Goal: Information Seeking & Learning: Understand process/instructions

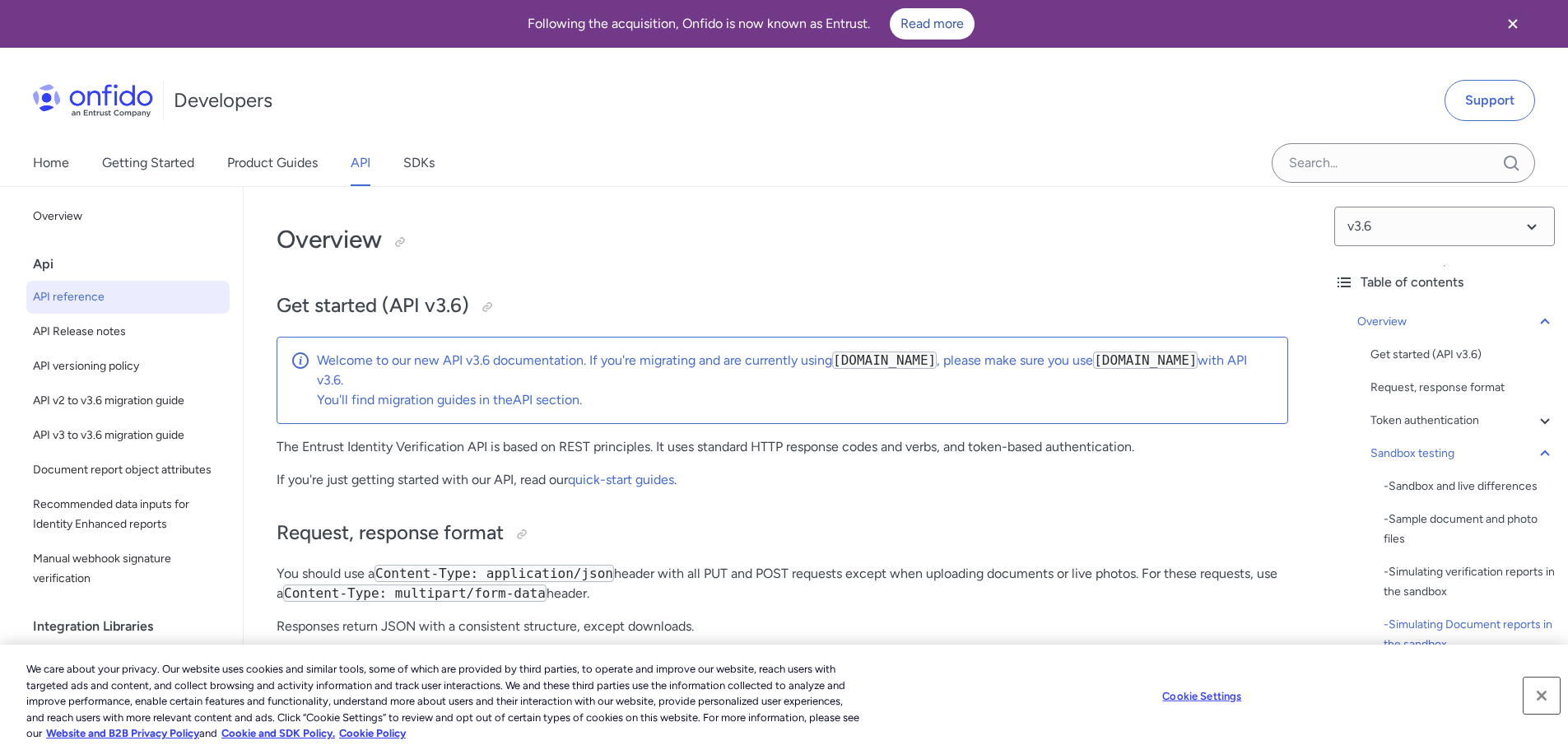
click at [1542, 694] on button "Close" at bounding box center [1542, 696] width 37 height 37
click at [1539, 695] on button "Close" at bounding box center [1542, 696] width 37 height 37
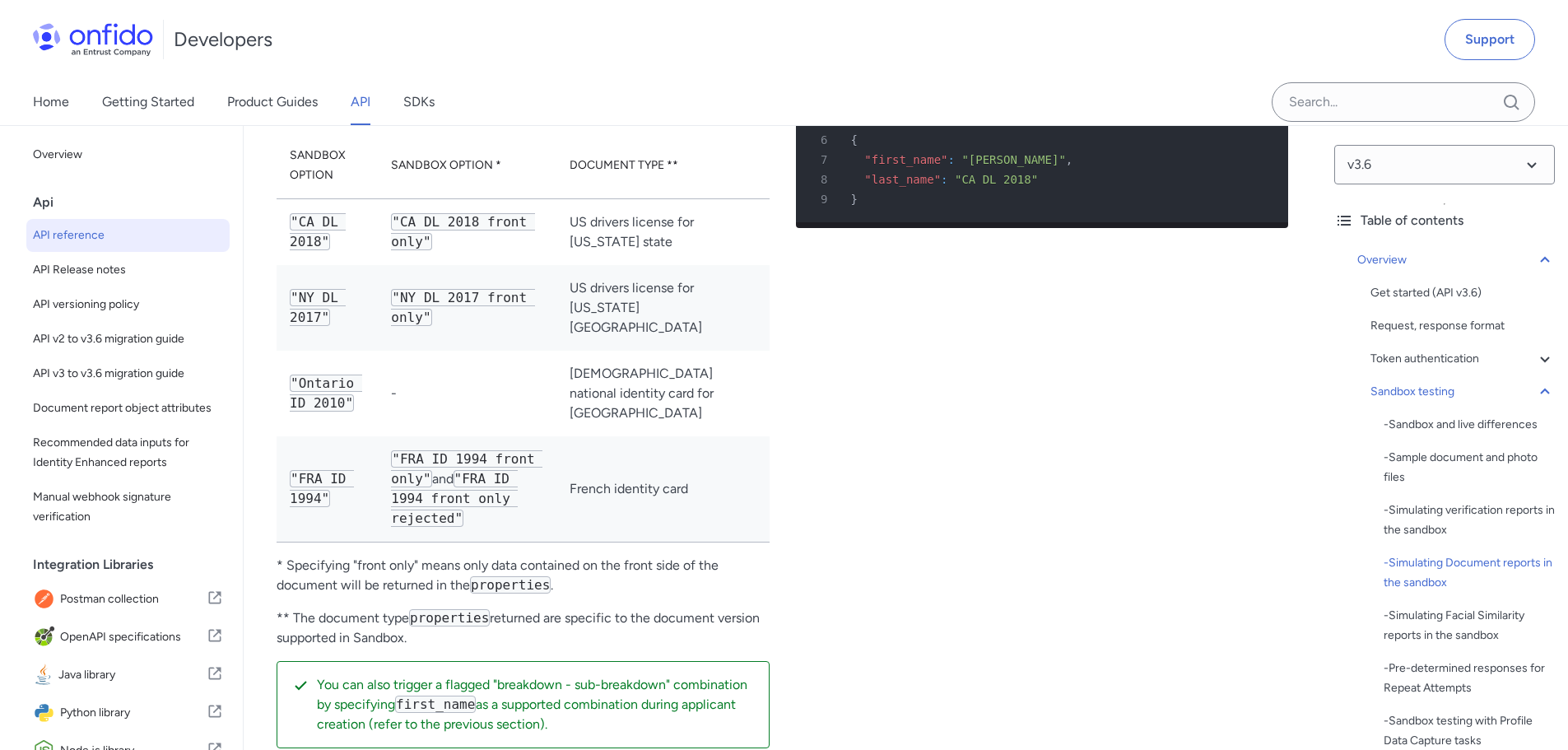
click at [1538, 695] on div "- Pre-determined responses for Repeat Attempts" at bounding box center [1468, 678] width 171 height 39
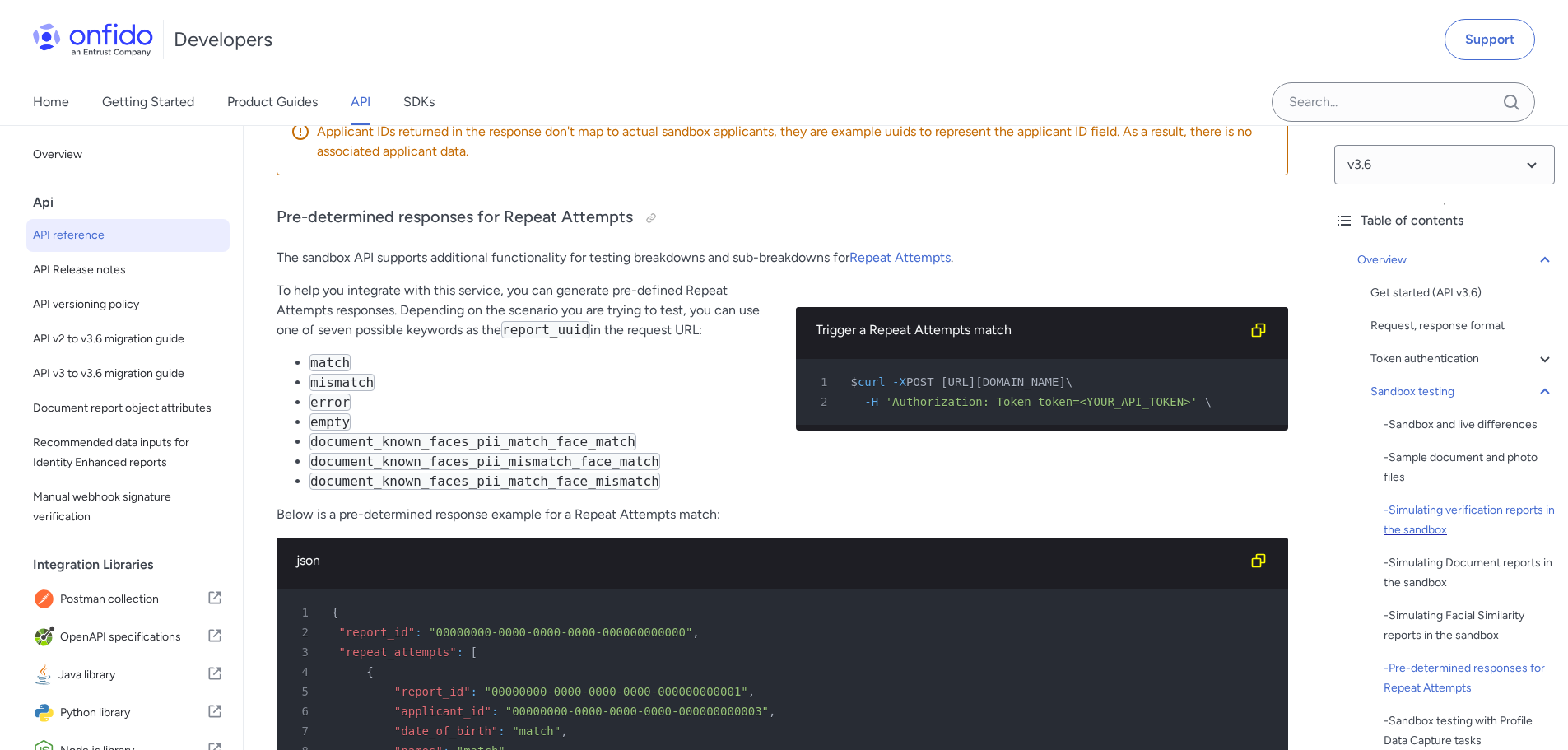
scroll to position [329, 0]
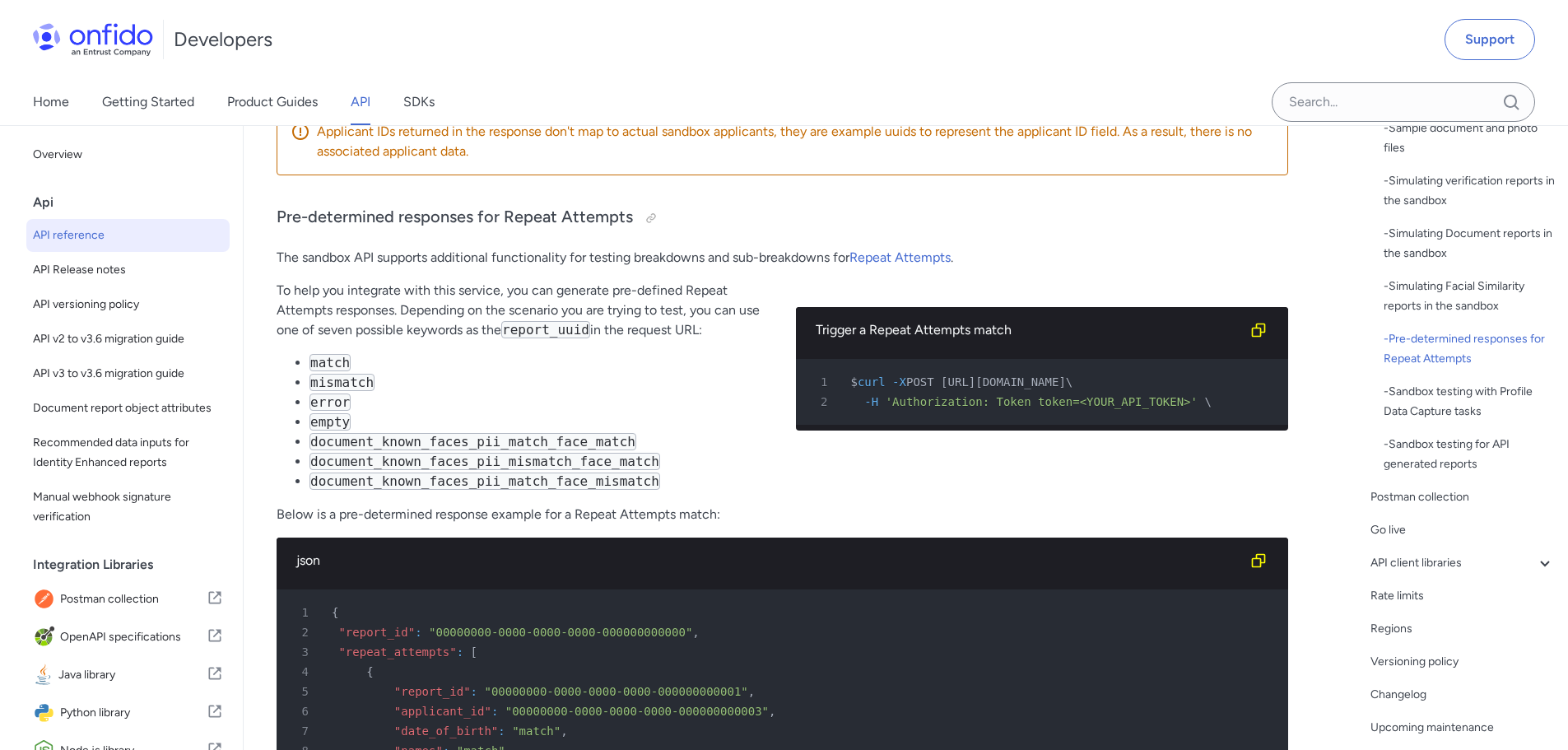
click at [237, 100] on link "Product Guides" at bounding box center [272, 102] width 90 height 46
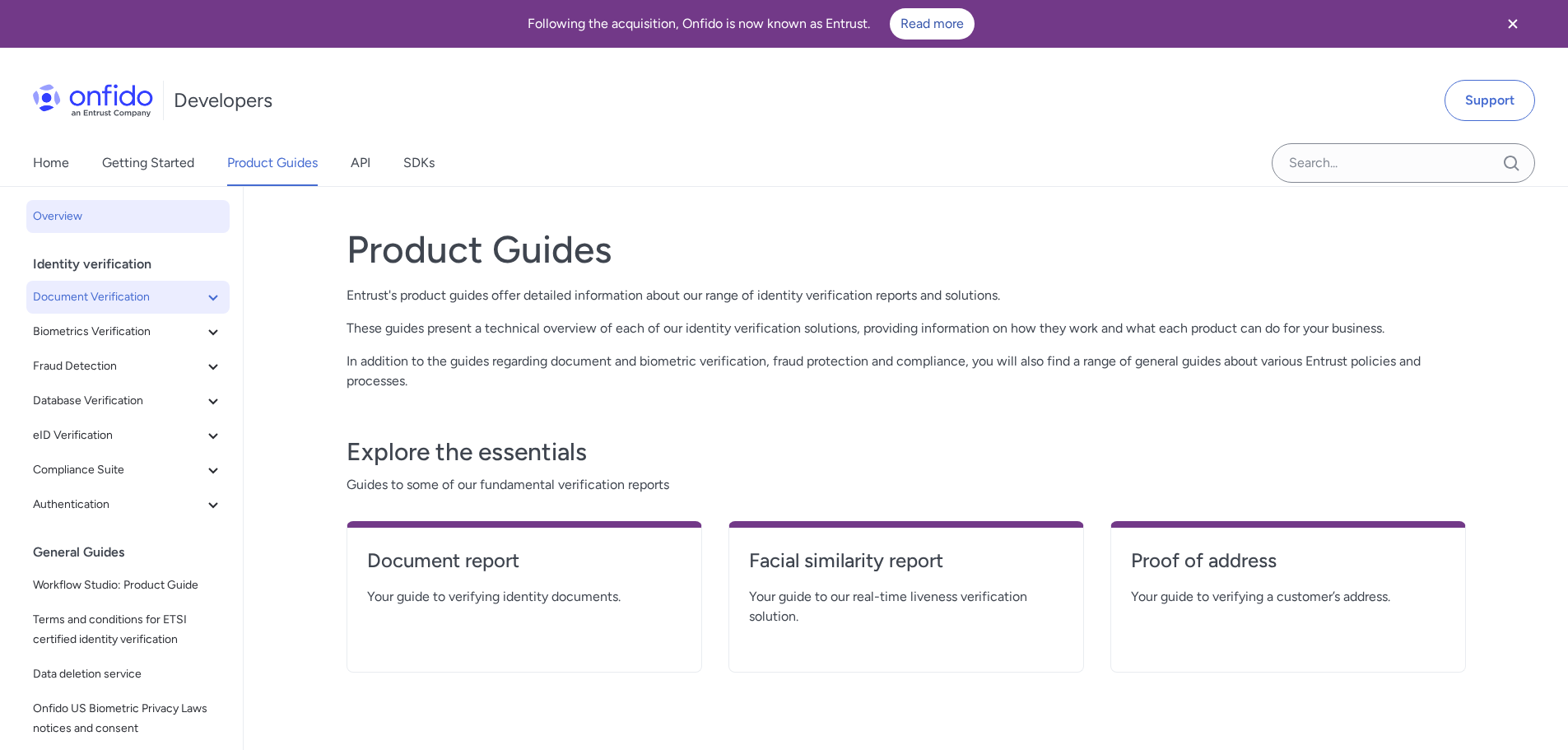
click at [134, 290] on span "Document Verification" at bounding box center [118, 297] width 170 height 20
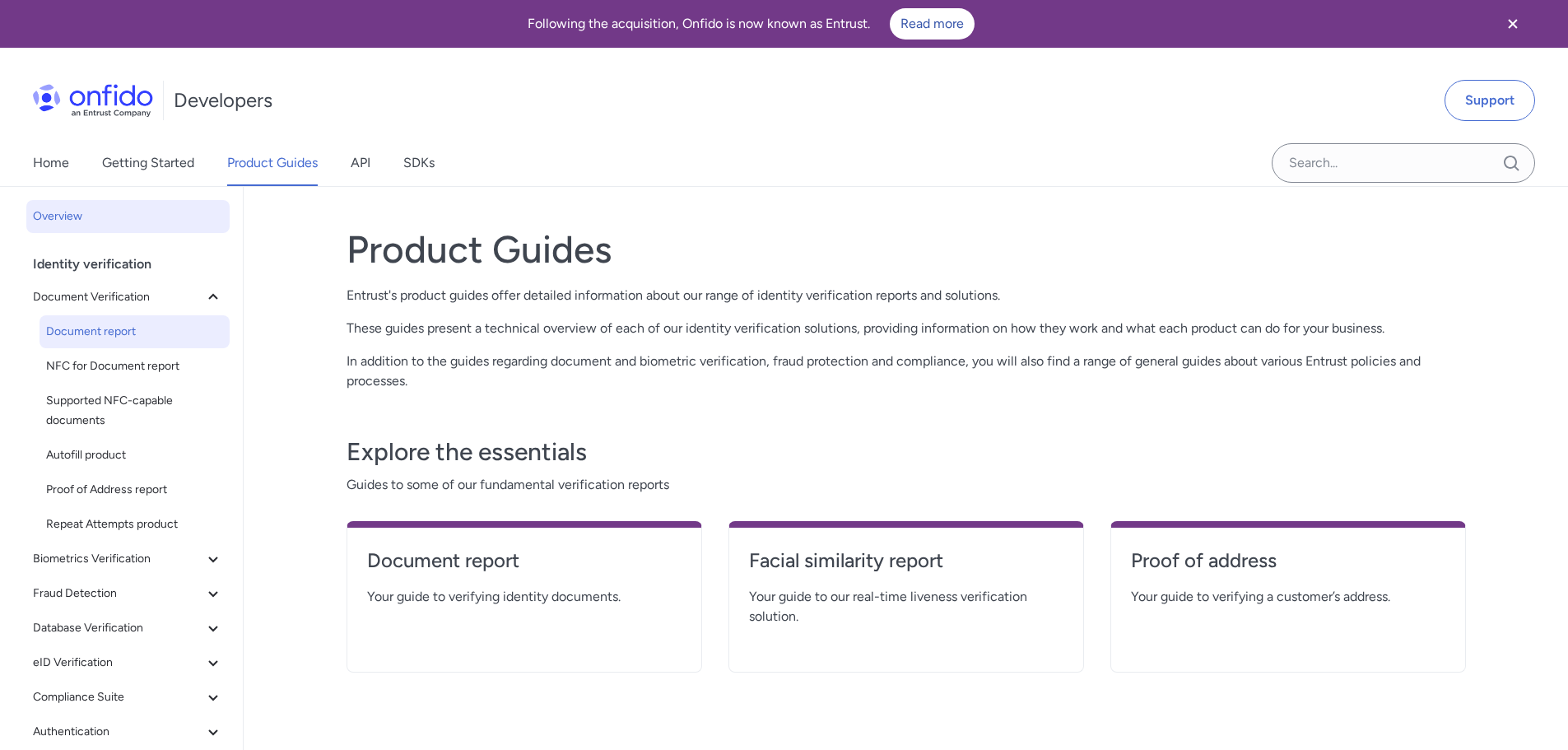
click at [108, 331] on span "Document report" at bounding box center [134, 331] width 177 height 20
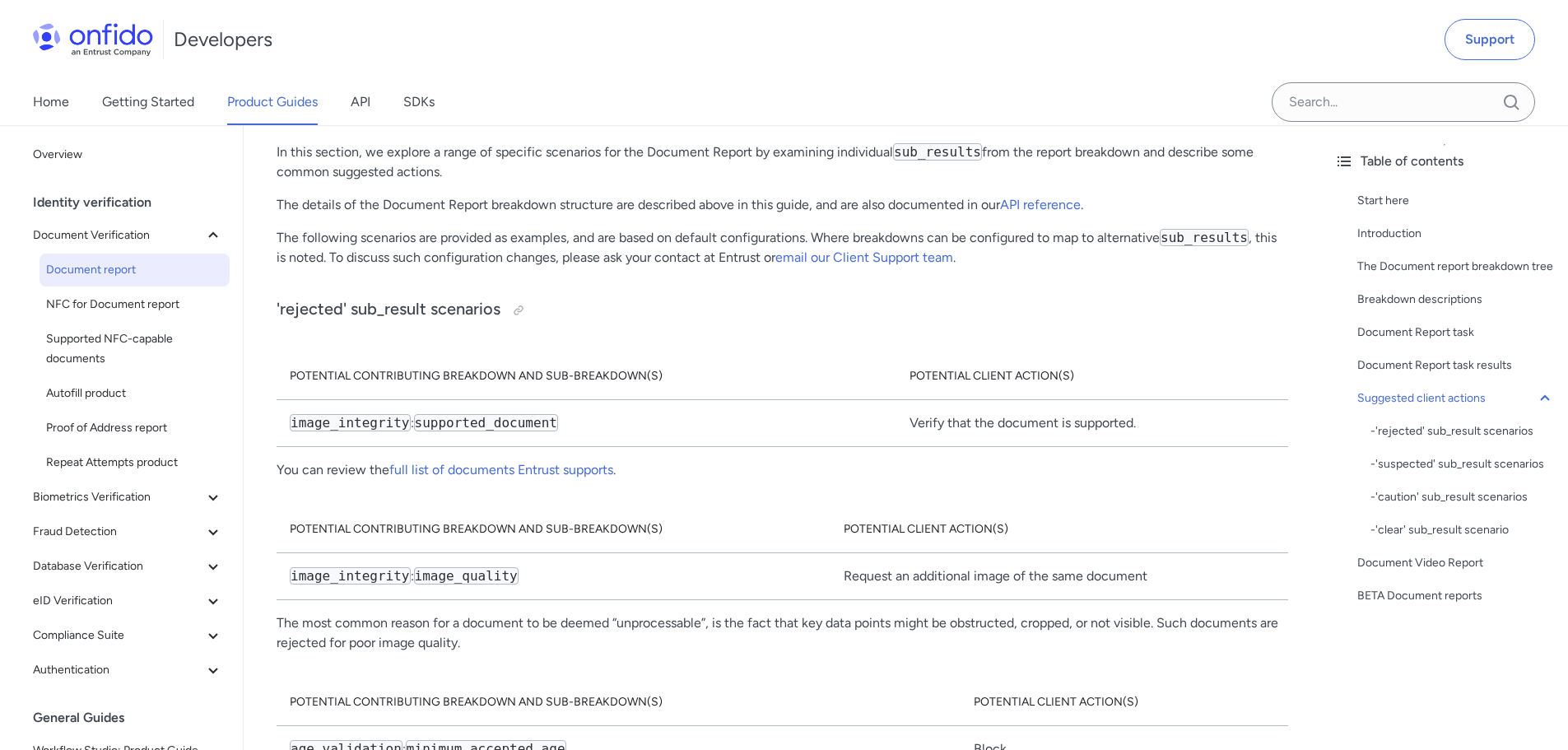
scroll to position [8896, 0]
